Goal: Information Seeking & Learning: Learn about a topic

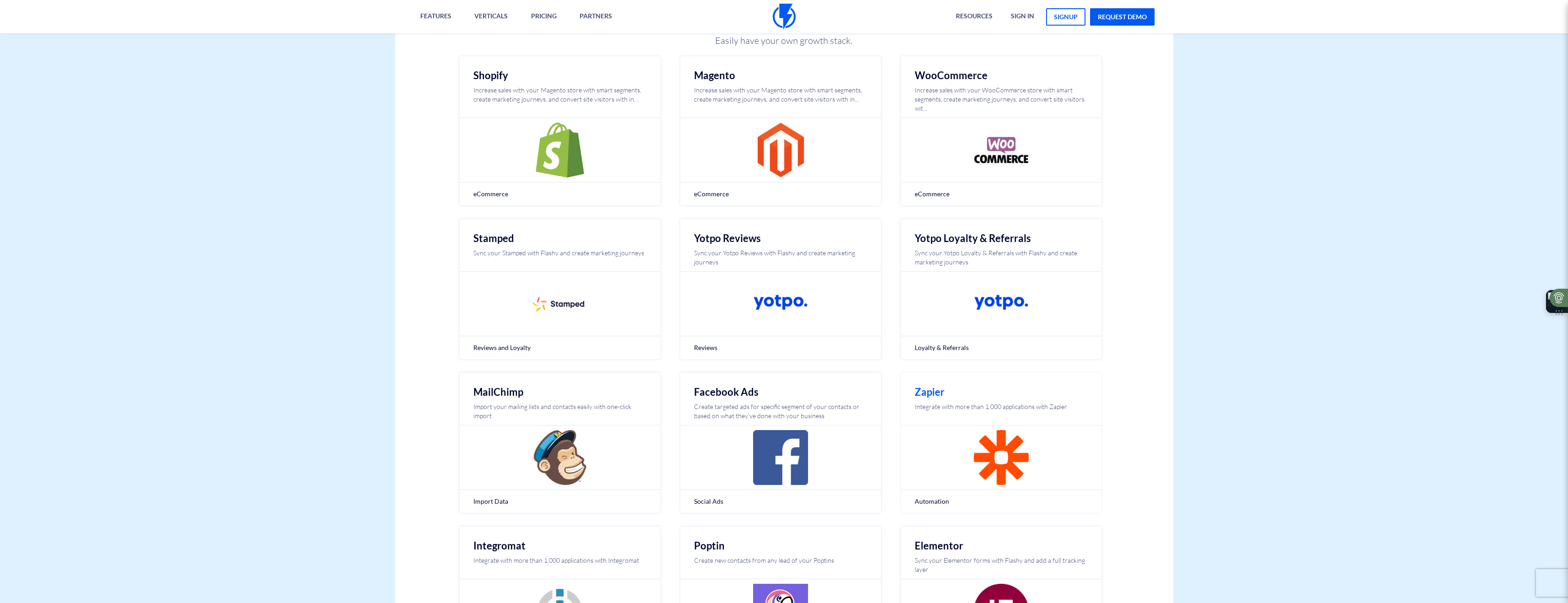
scroll to position [231, 0]
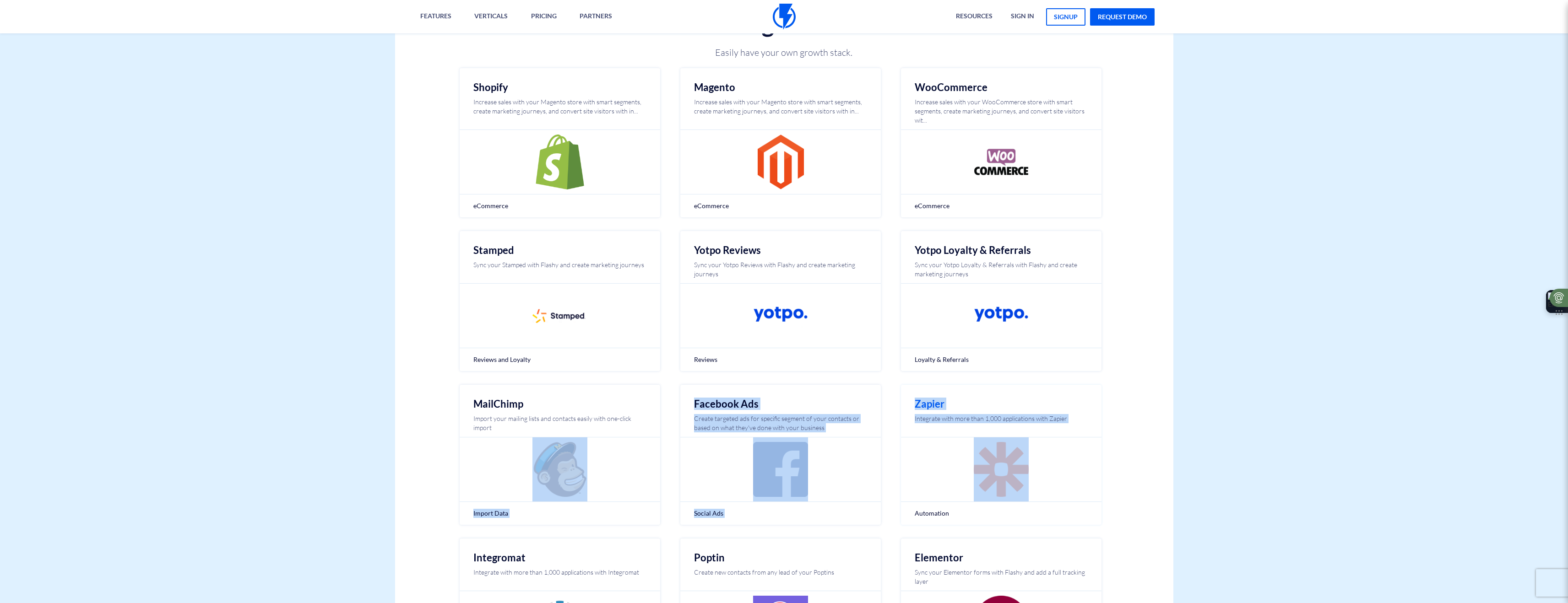
drag, startPoint x: 488, startPoint y: 350, endPoint x: 922, endPoint y: 421, distance: 439.8
click at [903, 435] on div "Integrations Easily have your own growth stack. Shopify Increase sales with you…" at bounding box center [784, 363] width 792 height 769
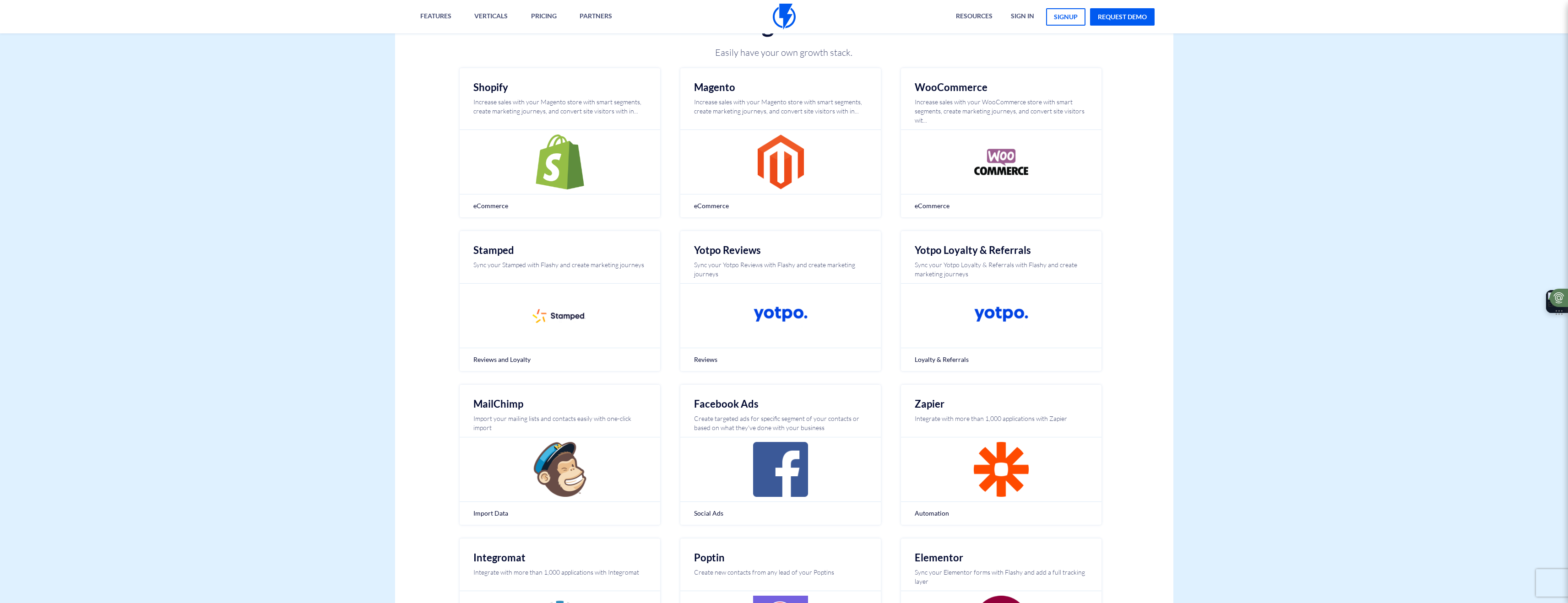
click at [1236, 320] on body "Features Marketing Automation Convert, Enagage And Retain Your Customers Email …" at bounding box center [784, 563] width 1568 height 1446
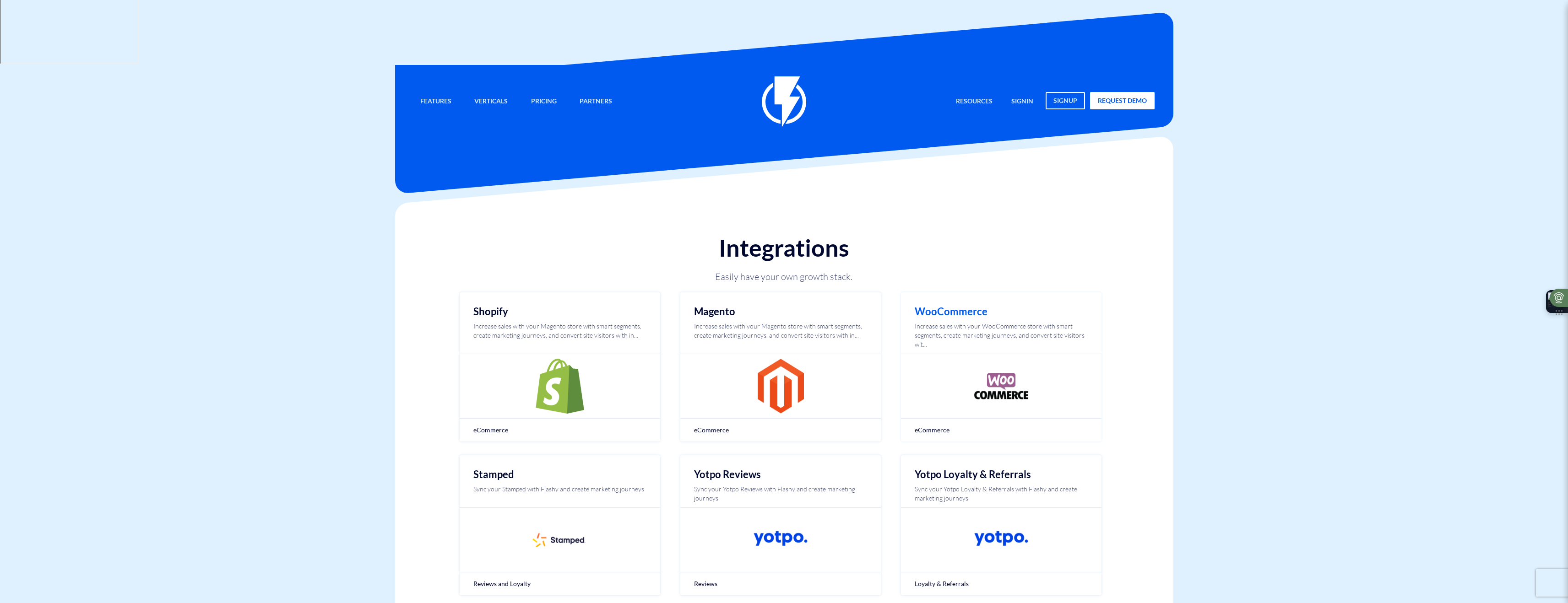
scroll to position [0, 0]
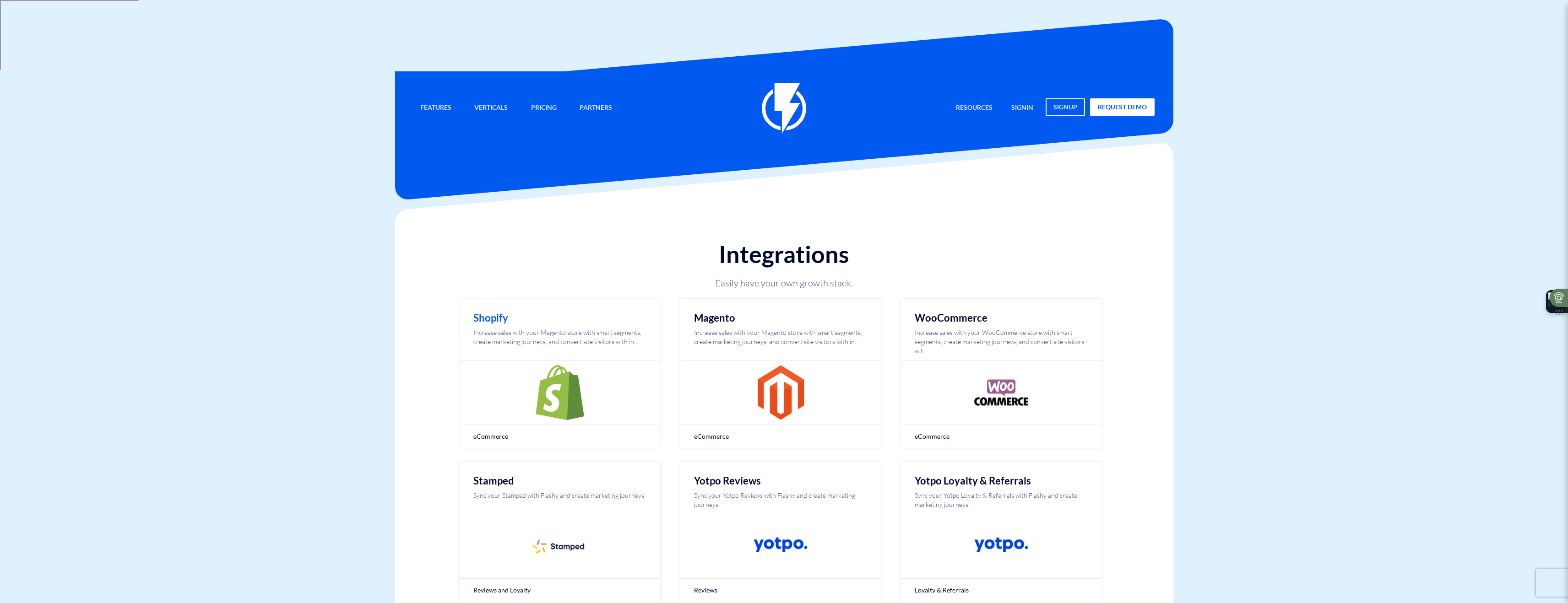
click at [545, 365] on img at bounding box center [560, 392] width 55 height 55
